Goal: Task Accomplishment & Management: Manage account settings

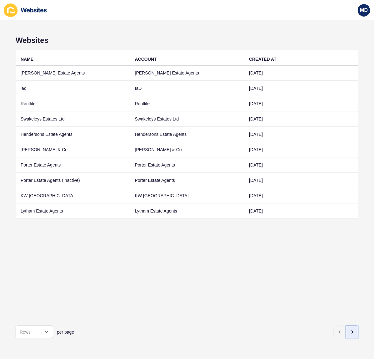
click at [348, 326] on button "button" at bounding box center [352, 332] width 13 height 13
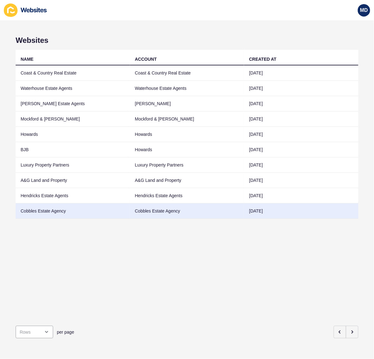
click at [70, 209] on td "Cobbles Estate Agency" at bounding box center [73, 210] width 115 height 15
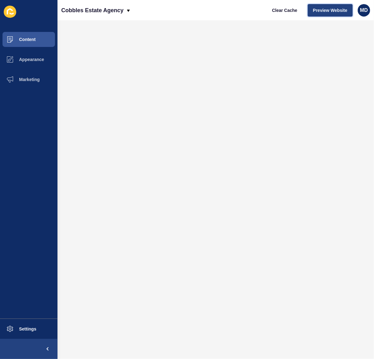
click at [324, 10] on span "Preview Website" at bounding box center [330, 10] width 34 height 6
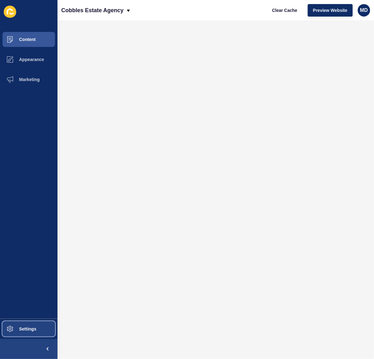
click at [30, 330] on span "Settings" at bounding box center [17, 328] width 37 height 5
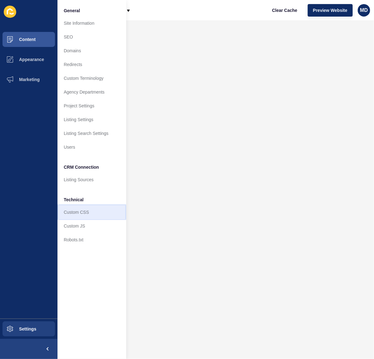
click at [89, 206] on link "Custom CSS" at bounding box center [92, 212] width 69 height 14
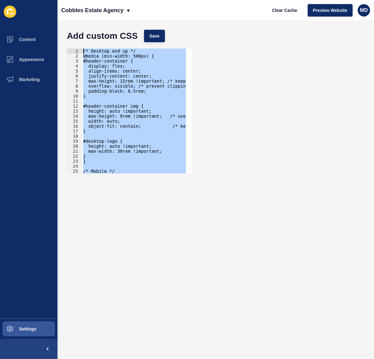
drag, startPoint x: 97, startPoint y: 98, endPoint x: 71, endPoint y: -13, distance: 113.1
click at [71, 0] on html "Content Appearance Marketing Settings Cobbles Estate Agency Clear Cache Preview…" at bounding box center [187, 179] width 374 height 359
type textarea "/* Desktop and up */ @media (min-width: 500px) {"
paste textarea
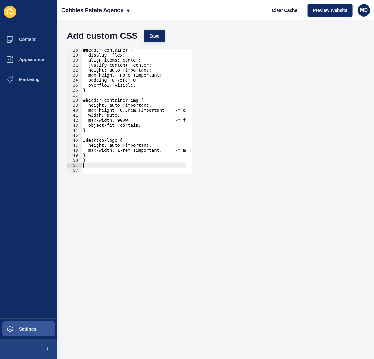
scroll to position [136, 0]
click at [161, 36] on button "Save" at bounding box center [154, 36] width 21 height 13
click at [294, 10] on span "Clear Cache" at bounding box center [284, 10] width 25 height 6
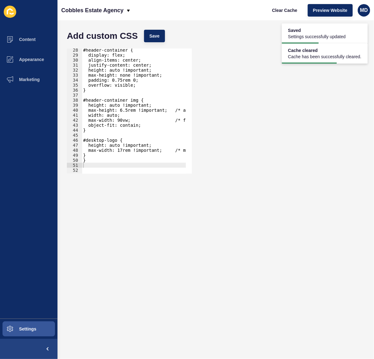
click at [122, 117] on div "#header-container { display: flex; align-items: center; justify-content: center…" at bounding box center [171, 112] width 178 height 129
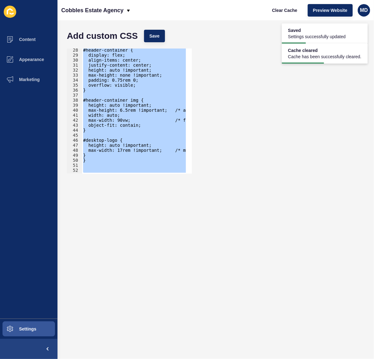
paste textarea
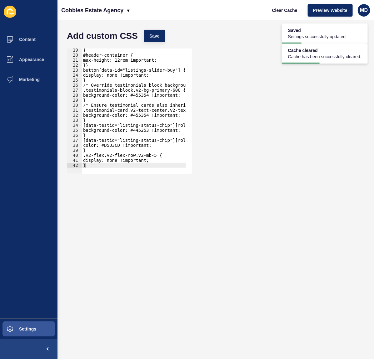
scroll to position [91, 0]
click at [156, 38] on span "Save" at bounding box center [155, 36] width 10 height 6
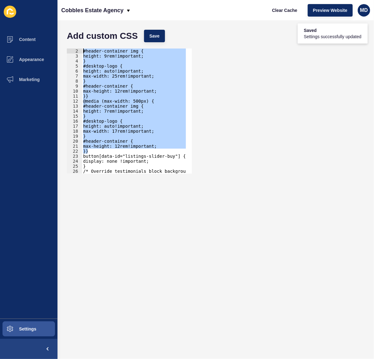
scroll to position [0, 0]
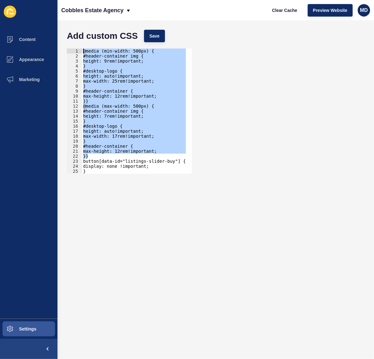
drag, startPoint x: 97, startPoint y: 109, endPoint x: 77, endPoint y: 28, distance: 83.1
click at [77, 28] on form "Add custom CSS Save }} 1 2 3 4 5 6 7 8 9 10 11 12 13 14 15 16 17 18 19 20 21 22…" at bounding box center [216, 190] width 304 height 326
click at [132, 128] on div "@media (min-width: 500px) { #header-container img { height: 9rem!important; } #…" at bounding box center [134, 110] width 104 height 125
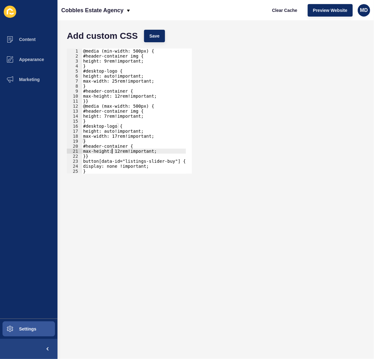
click at [111, 152] on div "@media (min-width: 500px) { #header-container img { height: 9rem!important; } #…" at bounding box center [164, 112] width 164 height 129
drag, startPoint x: 115, startPoint y: 150, endPoint x: 122, endPoint y: 149, distance: 7.1
click at [115, 150] on div "@media (min-width: 500px) { #header-container img { height: 9rem!important; } #…" at bounding box center [164, 112] width 164 height 129
click at [157, 33] on span "Save" at bounding box center [155, 36] width 10 height 6
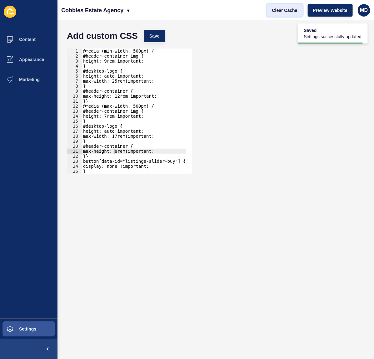
click at [285, 8] on span "Clear Cache" at bounding box center [284, 10] width 25 height 6
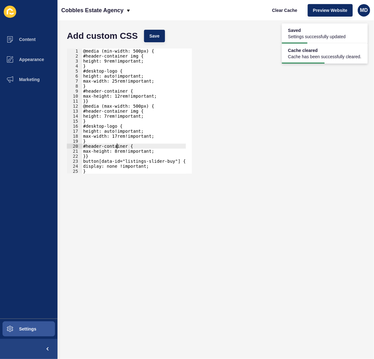
click at [116, 147] on div "@media (min-width: 500px) { #header-container img { height: 9rem!important; } #…" at bounding box center [164, 112] width 164 height 129
drag, startPoint x: 113, startPoint y: 151, endPoint x: 118, endPoint y: 150, distance: 4.6
click at [113, 151] on div "@media (min-width: 500px) { #header-container img { height: 9rem!important; } #…" at bounding box center [164, 112] width 164 height 129
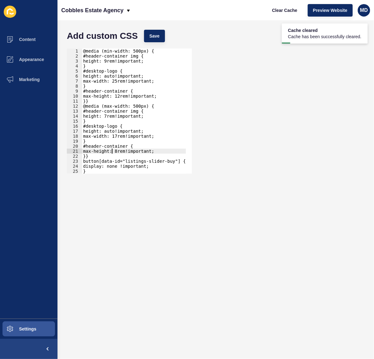
click at [115, 150] on div "@media (min-width: 500px) { #header-container img { height: 9rem!important; } #…" at bounding box center [164, 112] width 164 height 129
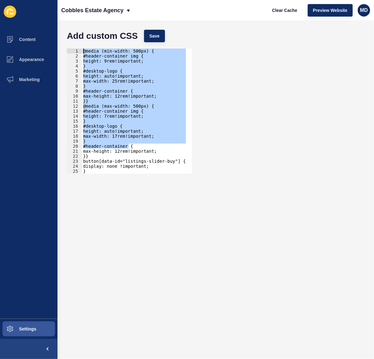
drag, startPoint x: 156, startPoint y: 148, endPoint x: 63, endPoint y: 54, distance: 132.5
click at [60, 38] on div "Add custom CSS Save max-height: 12rem!important; 1 2 3 4 5 6 7 8 9 10 11 12 13 …" at bounding box center [216, 189] width 317 height 338
click at [170, 140] on div "@media (min-width: 500px) { #header-container img { height: 9rem!important; } #…" at bounding box center [134, 110] width 104 height 125
drag, startPoint x: 157, startPoint y: 152, endPoint x: 69, endPoint y: 18, distance: 159.9
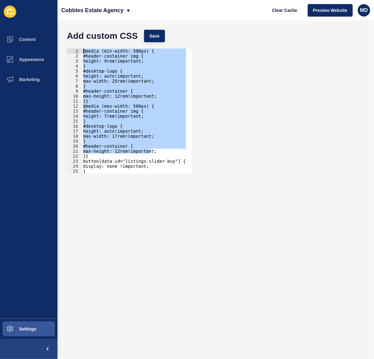
click at [69, 18] on div "Cobbles Estate Agency Clear Cache Preview Website MD Add custom CSS Save } 1 2 …" at bounding box center [216, 179] width 317 height 359
click at [102, 144] on div "@media (min-width: 500px) { #header-container img { height: 9rem!important; } #…" at bounding box center [134, 110] width 104 height 125
drag, startPoint x: 156, startPoint y: 151, endPoint x: 55, endPoint y: -41, distance: 216.3
click at [55, 0] on html "Content Appearance Marketing Settings Cobbles Estate Agency Clear Cache Preview…" at bounding box center [187, 179] width 374 height 359
type textarea "@media (min-width: 500px) { #header-container img {"
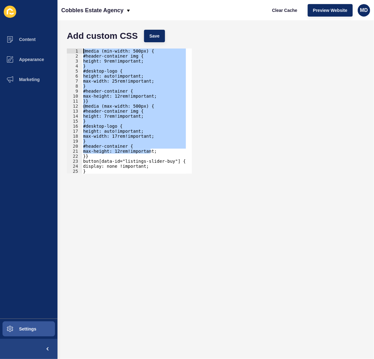
paste textarea
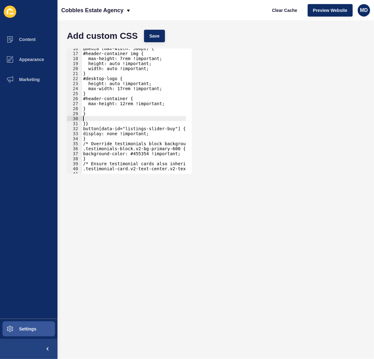
scroll to position [77, 0]
drag, startPoint x: 156, startPoint y: 35, endPoint x: 187, endPoint y: 30, distance: 31.3
click at [156, 35] on span "Save" at bounding box center [155, 36] width 10 height 6
click at [276, 12] on span "Clear Cache" at bounding box center [284, 10] width 25 height 6
click at [90, 113] on div "@media (max-width: 500px) { #header-container img { max-height: 7rem !important…" at bounding box center [164, 110] width 164 height 129
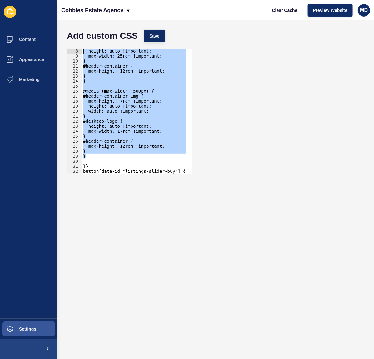
scroll to position [0, 0]
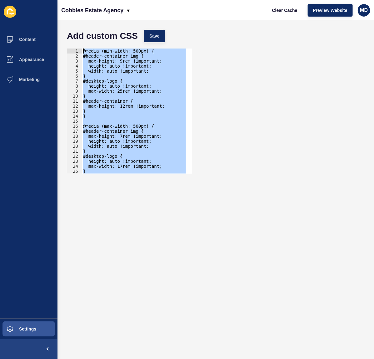
drag, startPoint x: 90, startPoint y: 115, endPoint x: 57, endPoint y: -12, distance: 130.3
click at [57, 0] on html "Content Appearance Marketing Settings Cobbles Estate Agency Clear Cache Preview…" at bounding box center [187, 179] width 374 height 359
type textarea "@media (min-width: 500px) { #header-container img {"
paste textarea
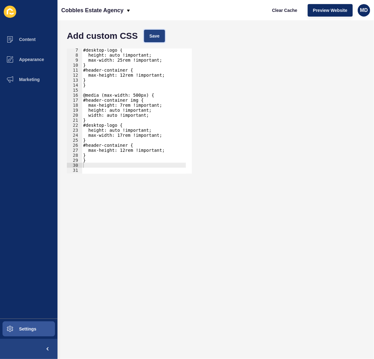
click at [157, 36] on span "Save" at bounding box center [155, 36] width 10 height 6
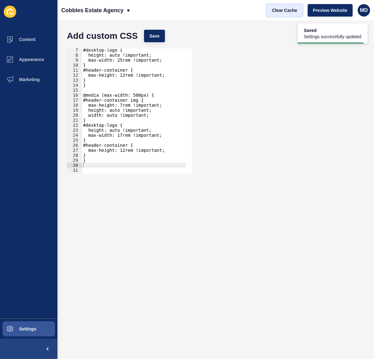
click at [294, 10] on span "Clear Cache" at bounding box center [284, 10] width 25 height 6
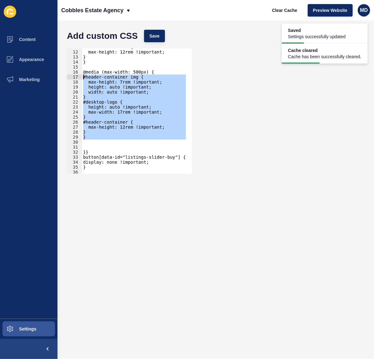
scroll to position [0, 0]
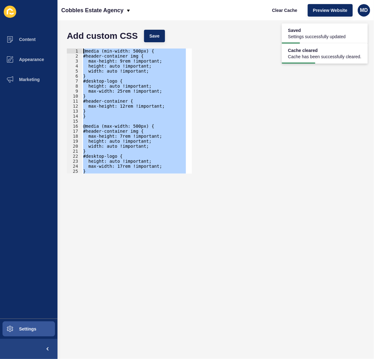
drag, startPoint x: 94, startPoint y: 143, endPoint x: 79, endPoint y: 19, distance: 124.9
click at [79, 19] on div "Cobbles Estate Agency Clear Cache Preview Website MD Add custom CSS Save 1 2 3 …" at bounding box center [216, 179] width 317 height 359
type textarea "@media (min-width: 500px) { #header-container img {"
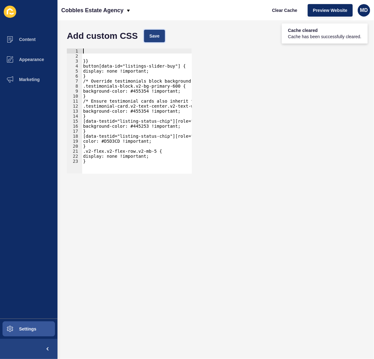
click at [154, 40] on button "Save" at bounding box center [154, 36] width 21 height 13
click at [279, 7] on span "Clear Cache" at bounding box center [284, 10] width 25 height 6
